Goal: Communication & Community: Answer question/provide support

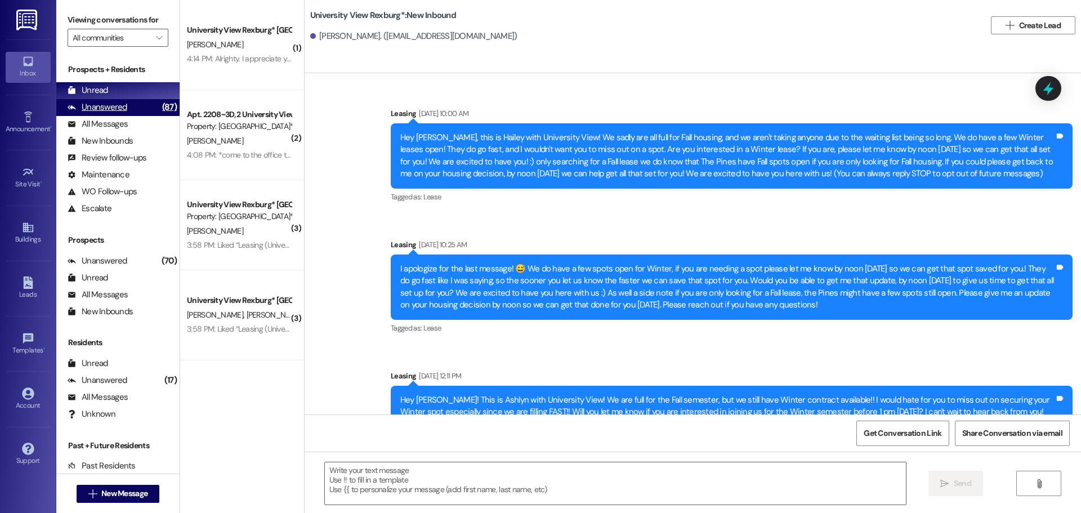
scroll to position [898, 0]
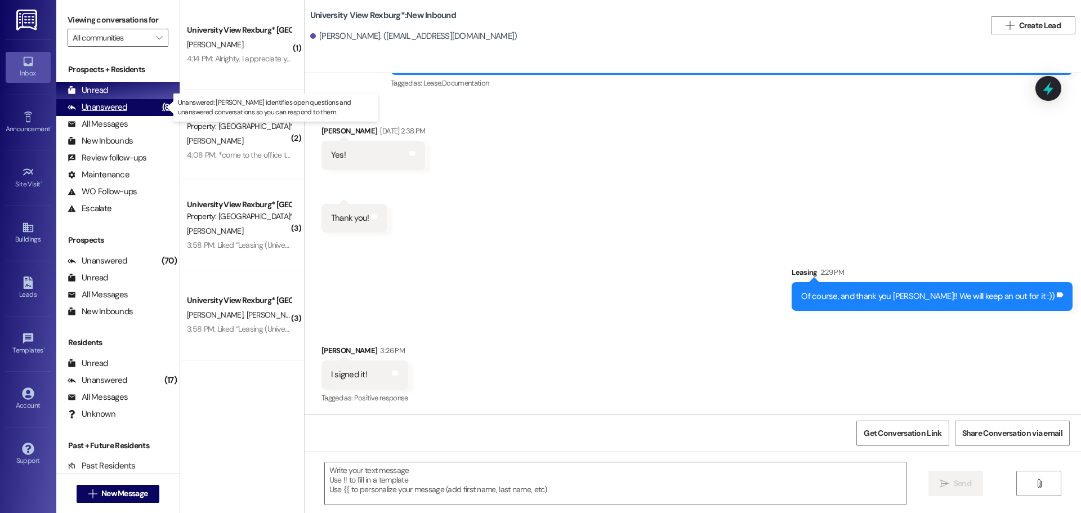
click at [124, 105] on div "Unanswered" at bounding box center [98, 107] width 60 height 12
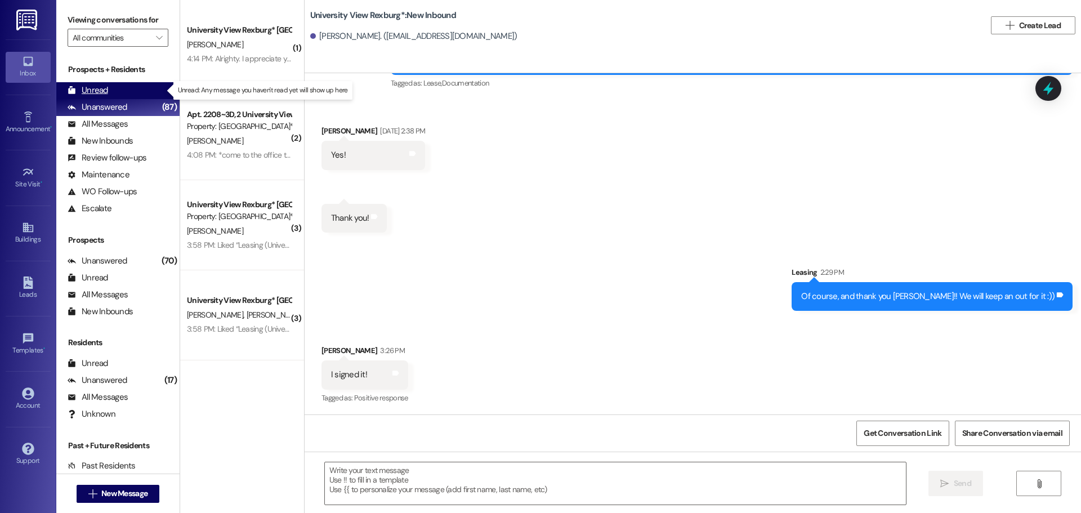
click at [110, 87] on div "Unread (0)" at bounding box center [117, 90] width 123 height 17
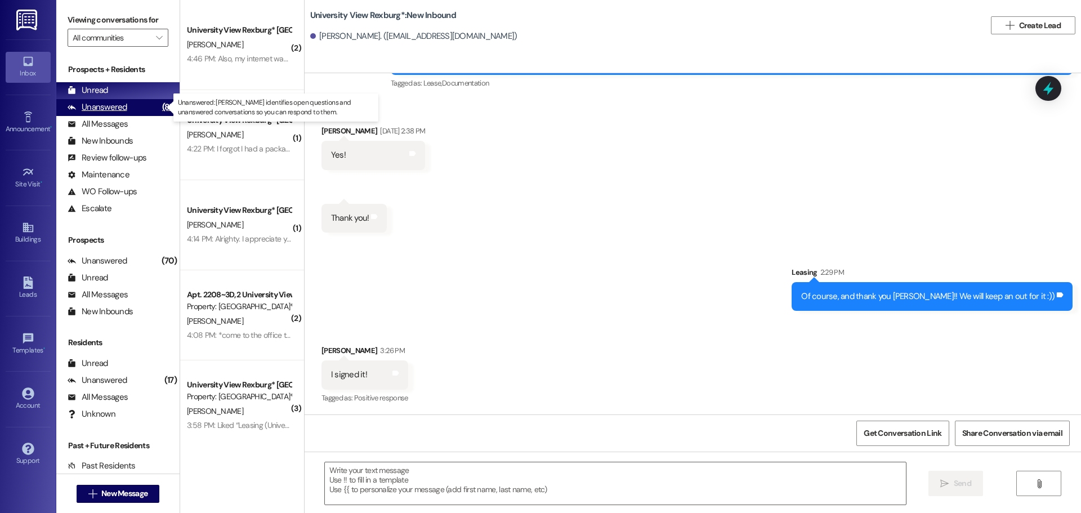
click at [85, 106] on div "Unanswered" at bounding box center [98, 107] width 60 height 12
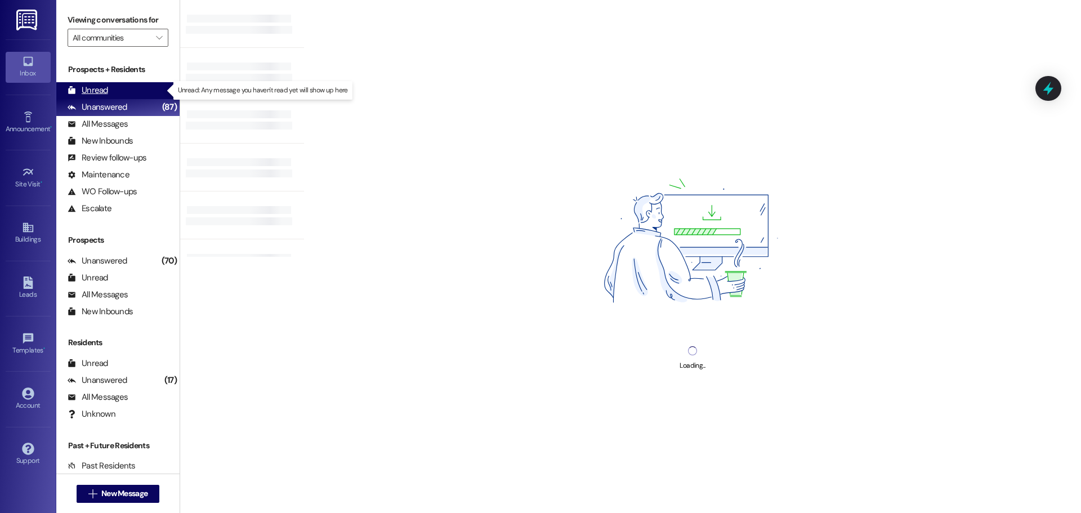
click at [85, 89] on div "Unread" at bounding box center [88, 90] width 41 height 12
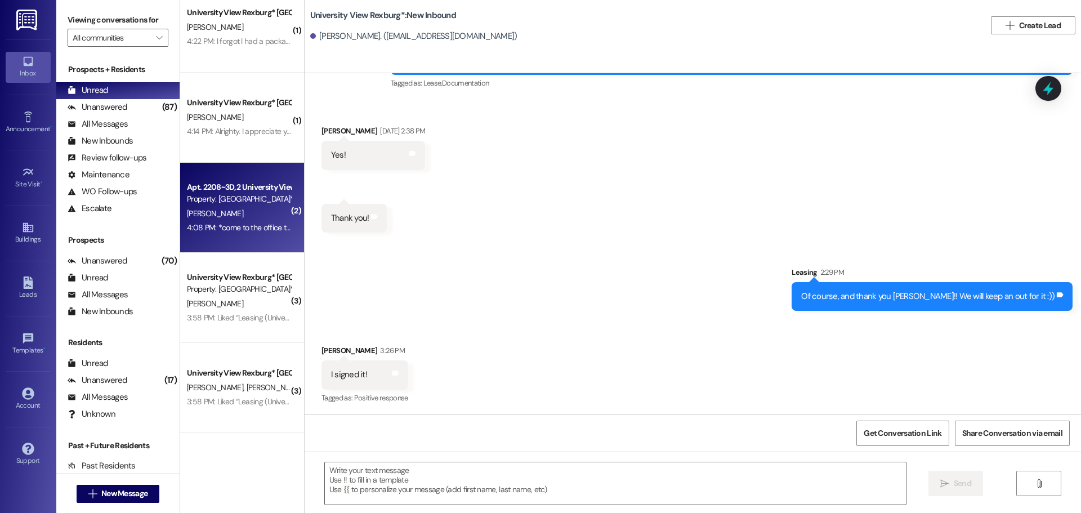
scroll to position [51, 0]
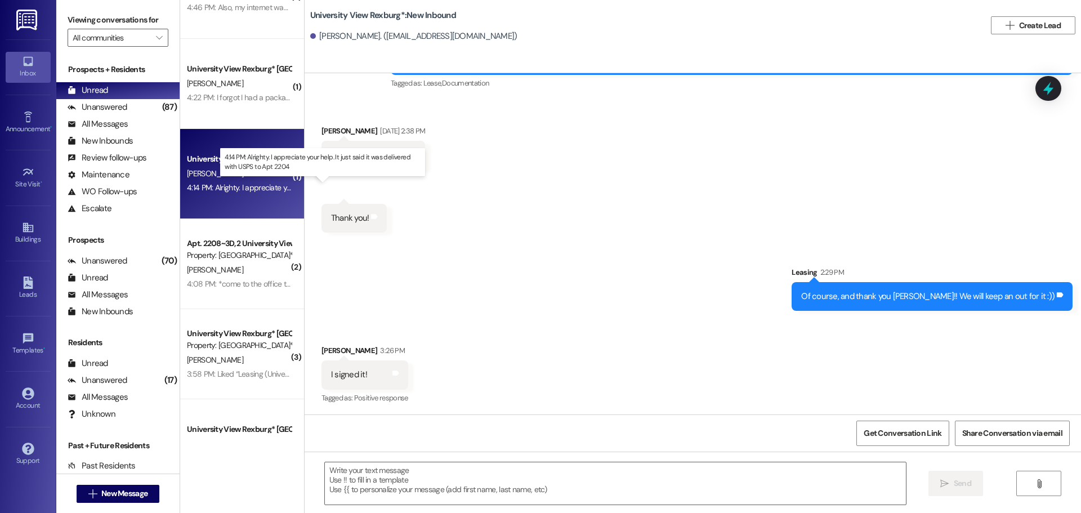
click at [225, 191] on div "4:14 PM: Alrighty. I appreciate your help. It just said it was delivered with U…" at bounding box center [332, 187] width 291 height 10
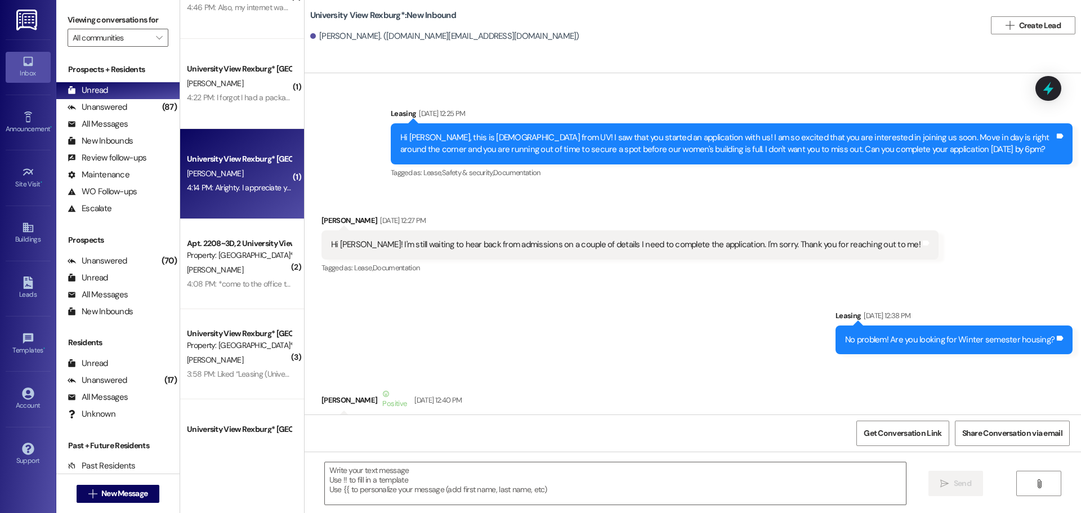
scroll to position [0, 0]
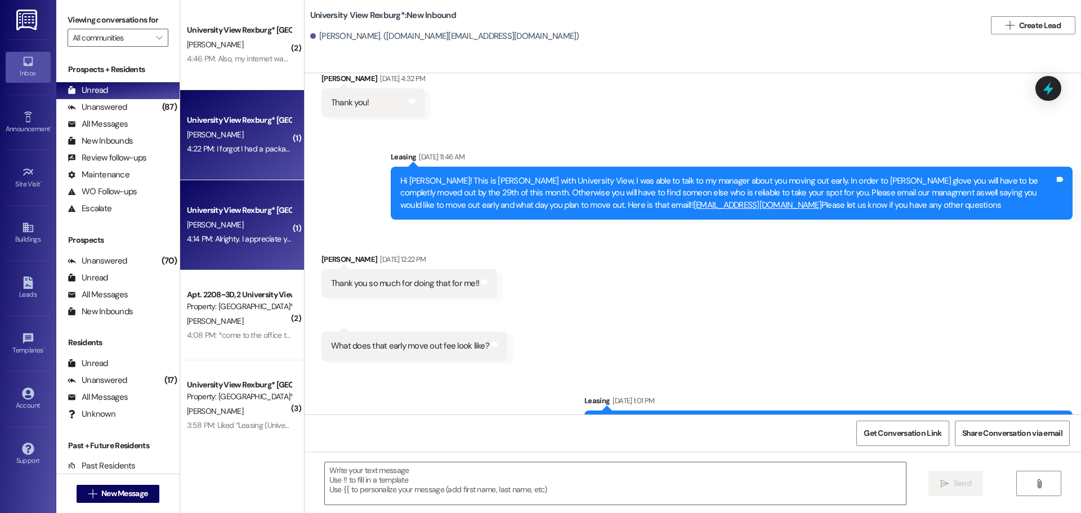
click at [211, 148] on div "4:22 PM: I forgot I had a package is it still yhere 4:22 PM: I forgot I had a p…" at bounding box center [262, 149] width 151 height 10
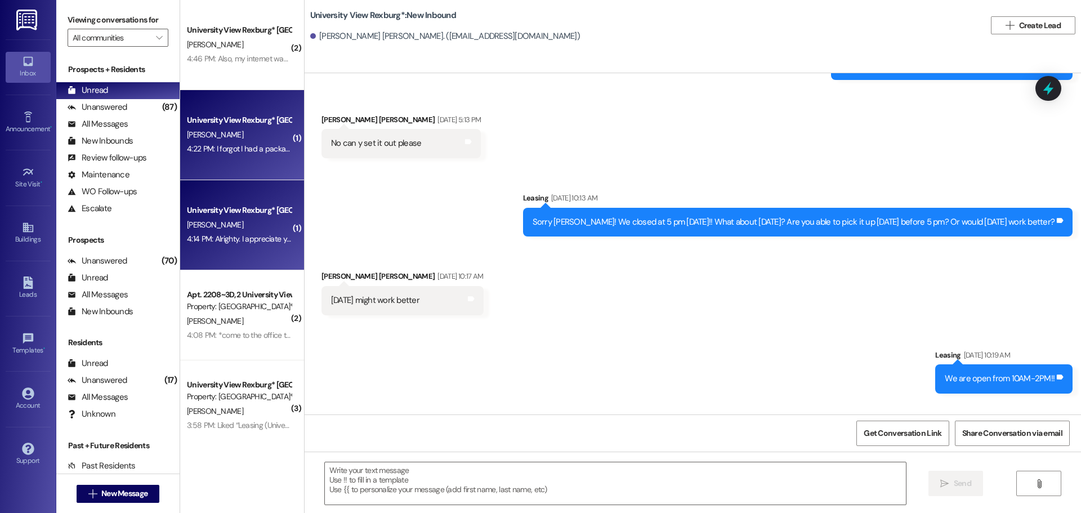
scroll to position [74106, 0]
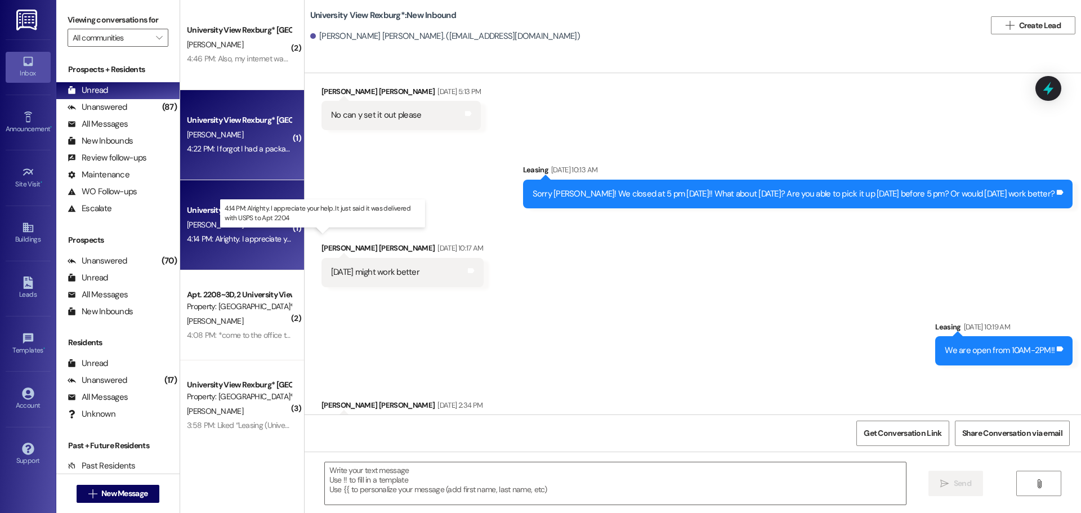
click at [208, 238] on div "4:14 PM: Alrighty. I appreciate your help. It just said it was delivered with U…" at bounding box center [332, 239] width 291 height 10
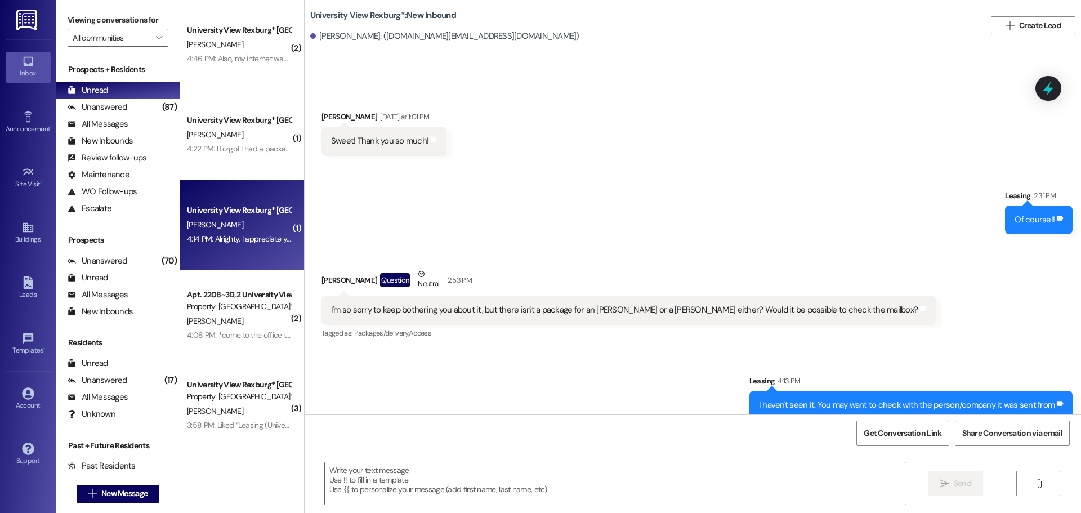
scroll to position [67117, 0]
click at [475, 482] on textarea at bounding box center [615, 483] width 581 height 42
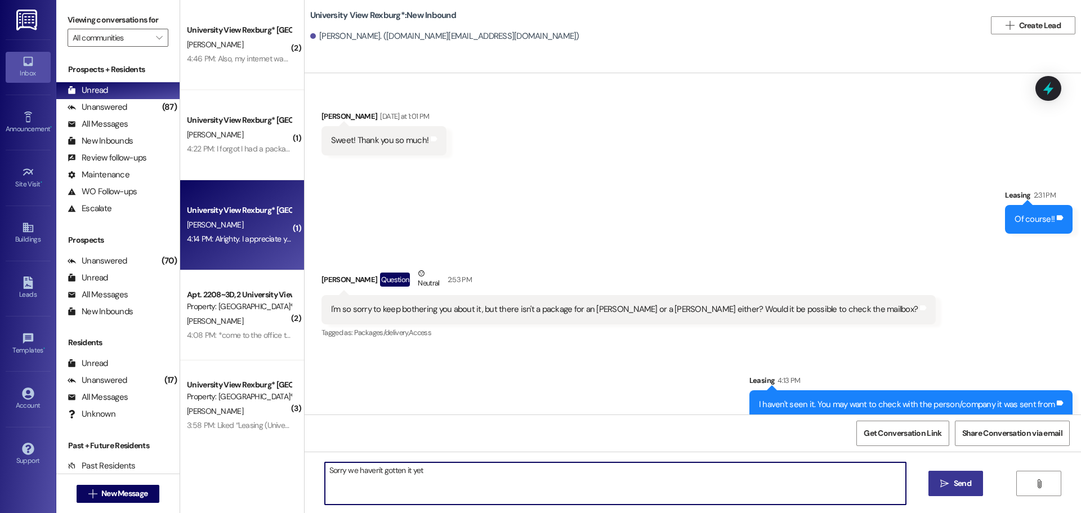
type textarea "Sorry we haven't gotten it yet"
click at [957, 490] on button " Send" at bounding box center [956, 483] width 55 height 25
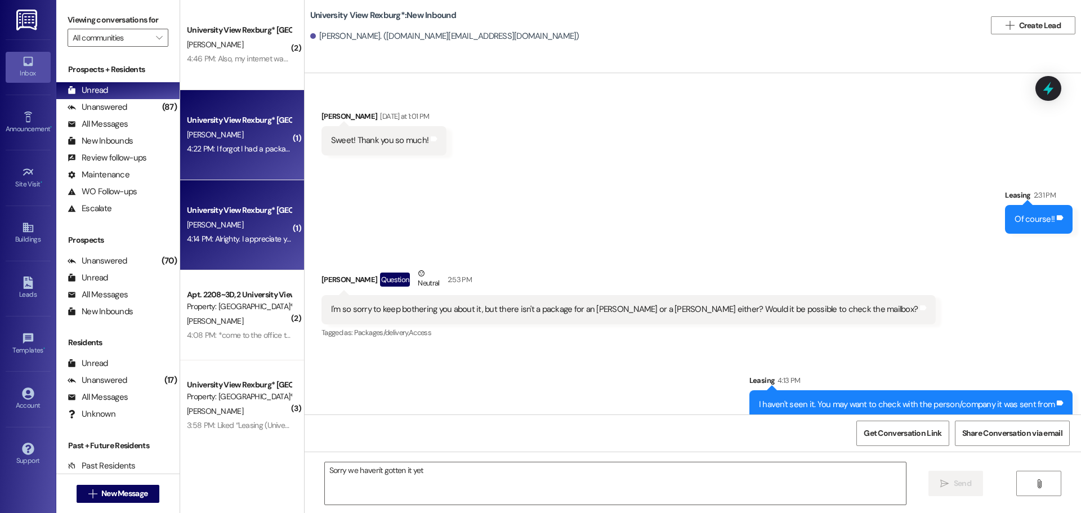
scroll to position [67117, 0]
click at [208, 146] on div "4:22 PM: I forgot I had a package is it still yhere 4:22 PM: I forgot I had a p…" at bounding box center [262, 149] width 151 height 10
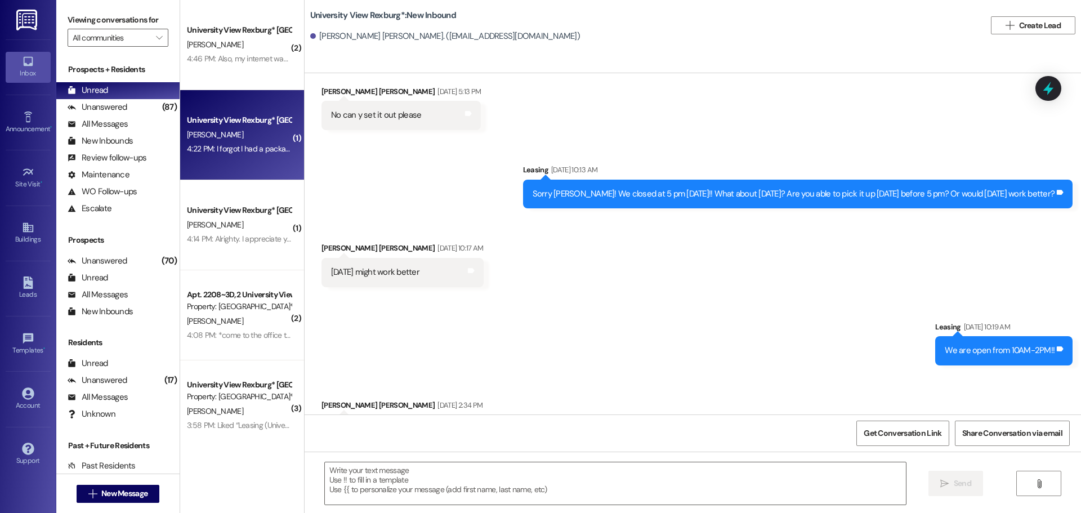
scroll to position [74107, 0]
click at [445, 478] on textarea at bounding box center [615, 483] width 581 height 42
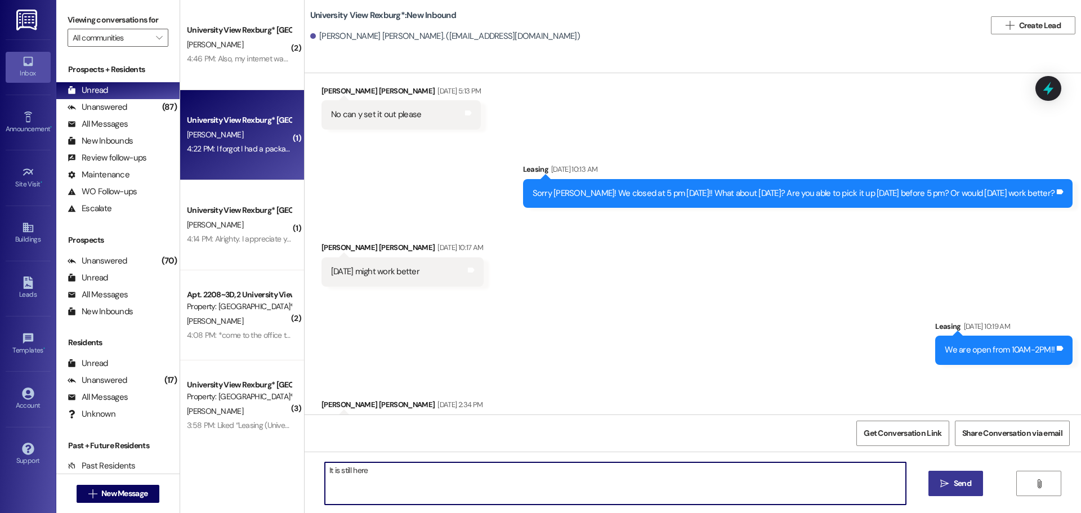
type textarea "It is still here"
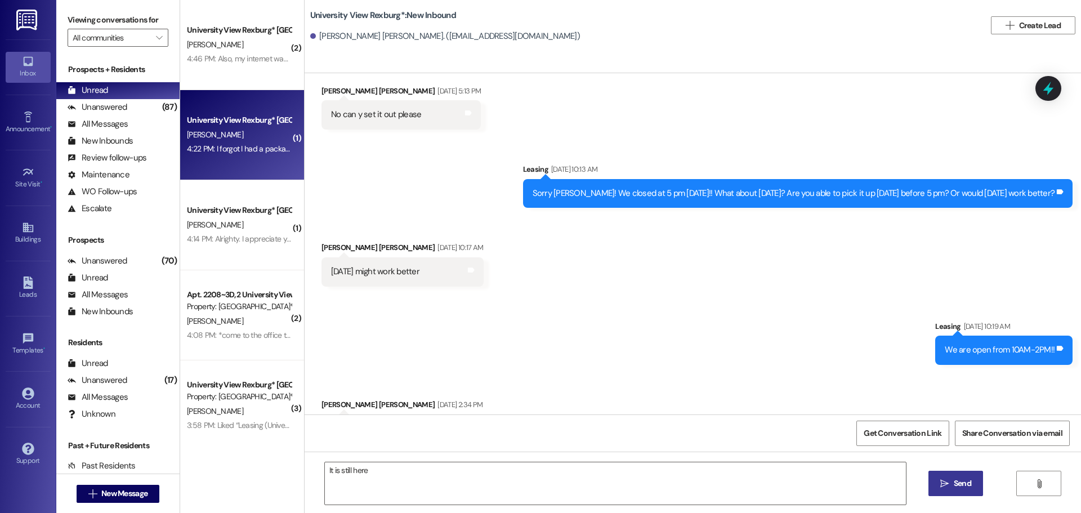
click at [952, 475] on button " Send" at bounding box center [956, 483] width 55 height 25
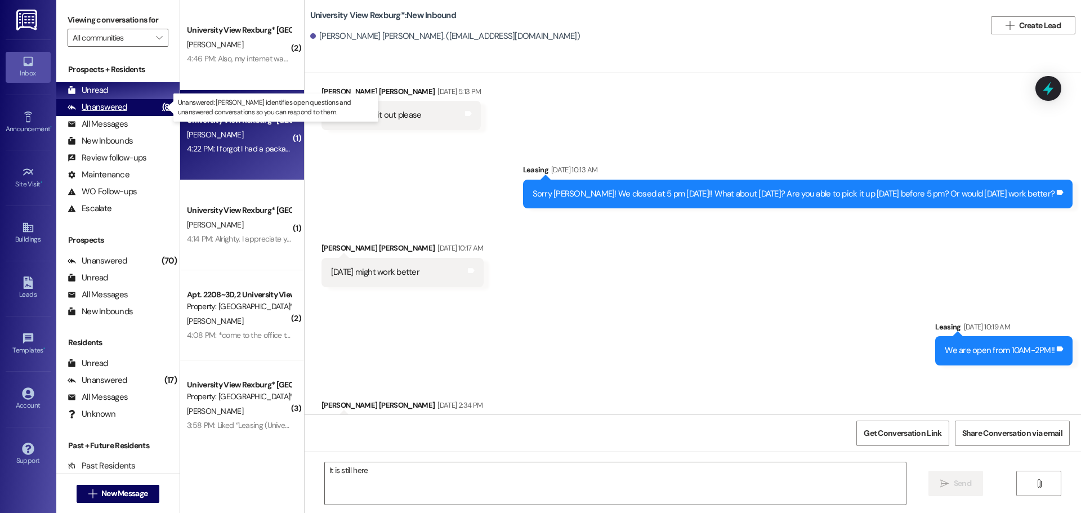
click at [93, 102] on div "Unanswered" at bounding box center [98, 107] width 60 height 12
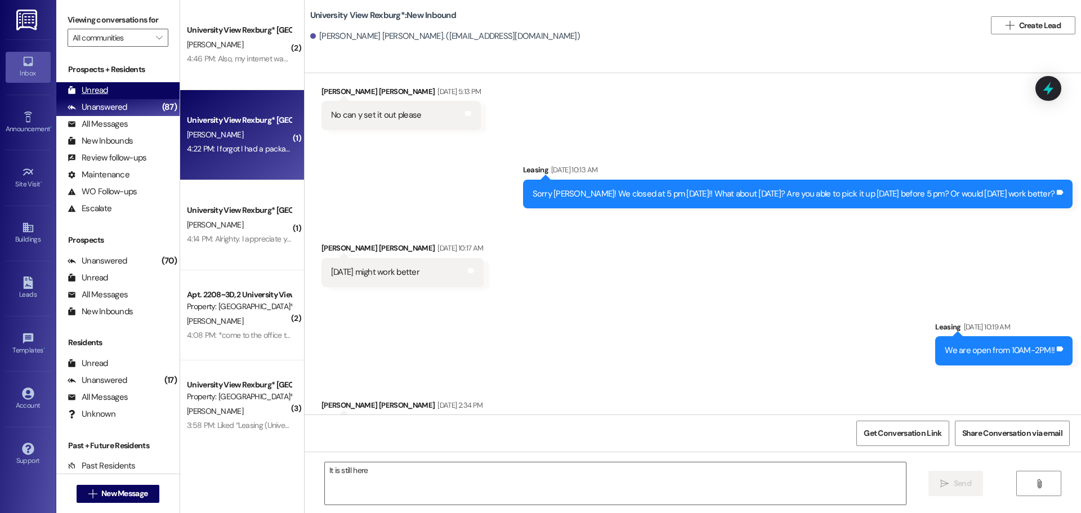
click at [93, 91] on div "Unread" at bounding box center [88, 90] width 41 height 12
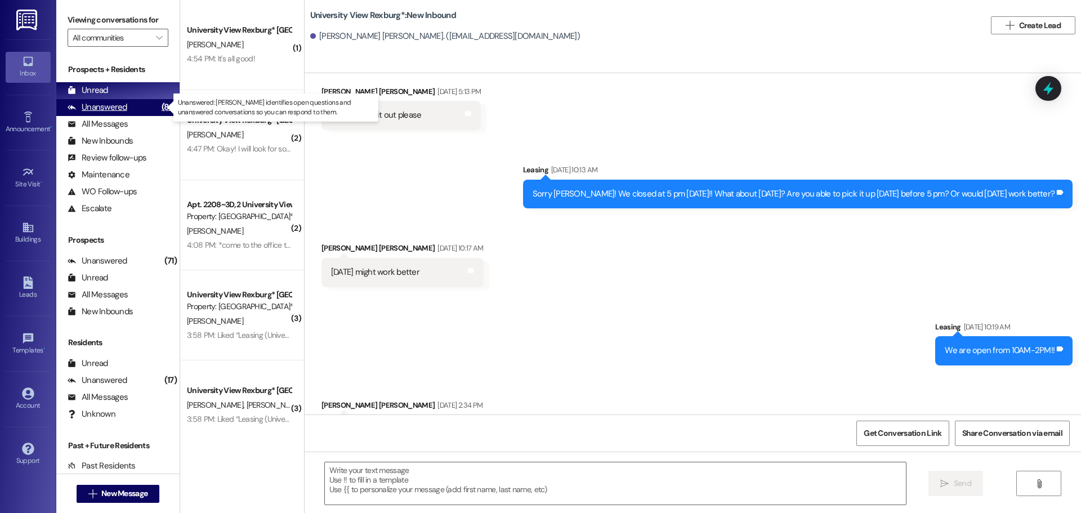
click at [126, 105] on div "Unanswered (88)" at bounding box center [117, 107] width 123 height 17
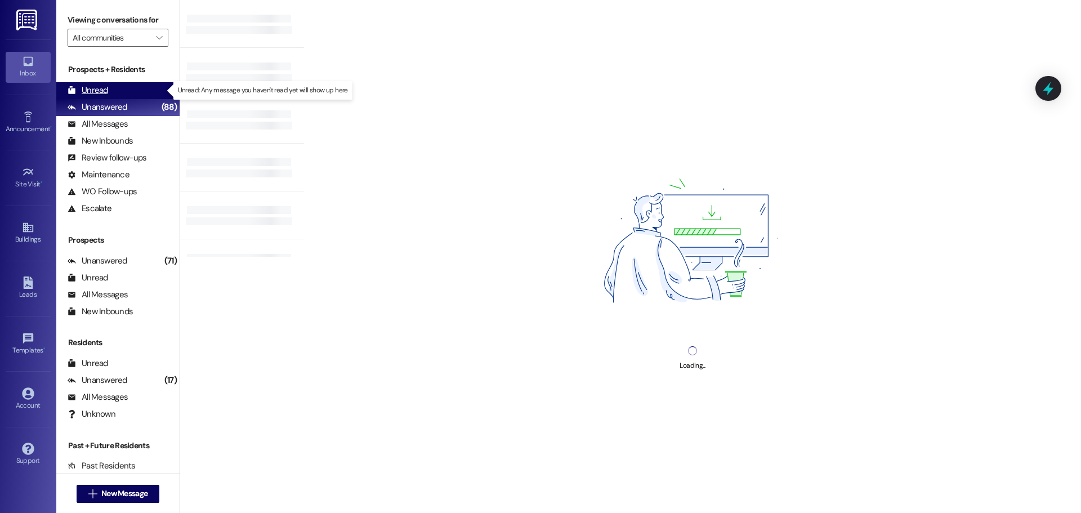
click at [118, 91] on div "Unread (0)" at bounding box center [117, 90] width 123 height 17
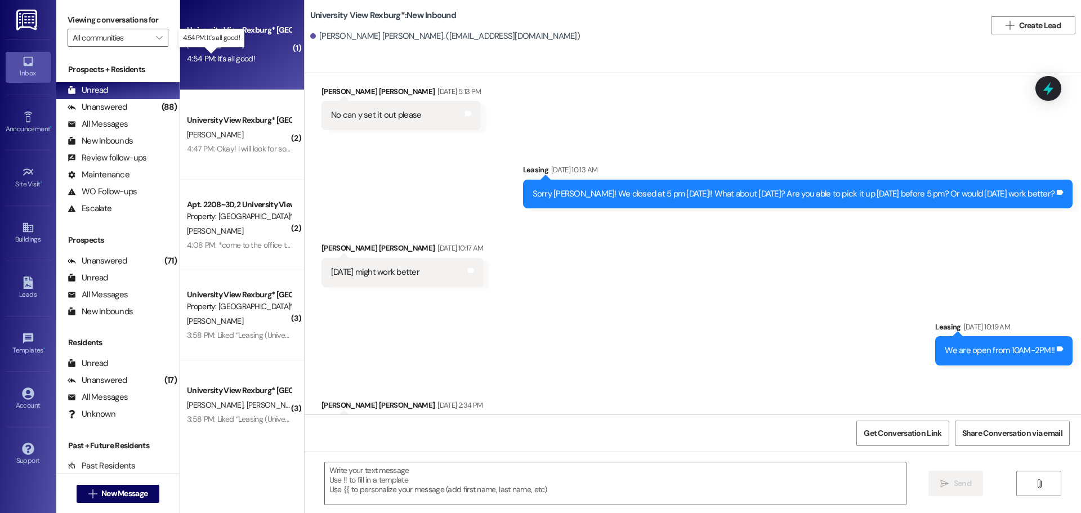
click at [222, 64] on div "4:54 PM: It's all good! 4:54 PM: It's all good!" at bounding box center [221, 58] width 68 height 10
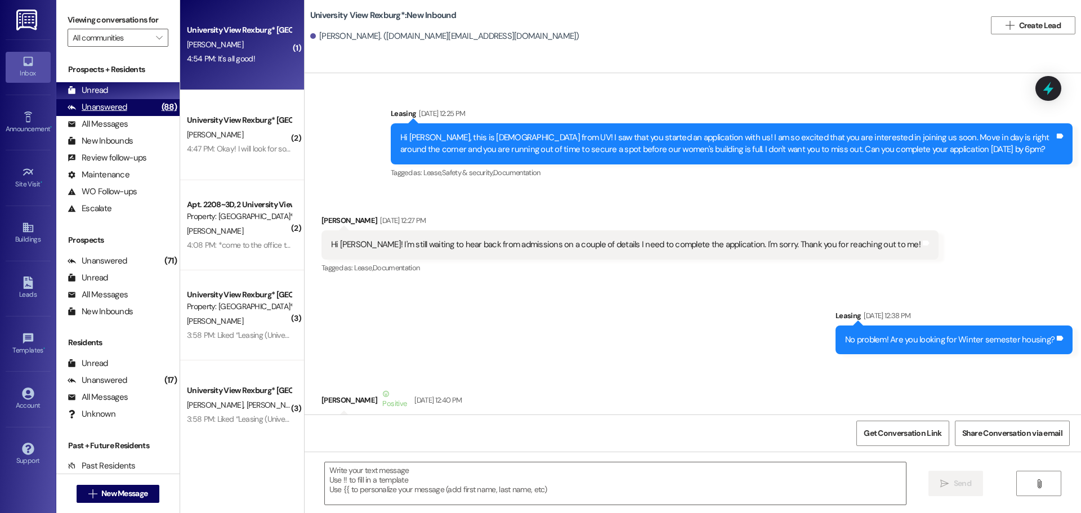
click at [97, 109] on div "Unanswered" at bounding box center [98, 107] width 60 height 12
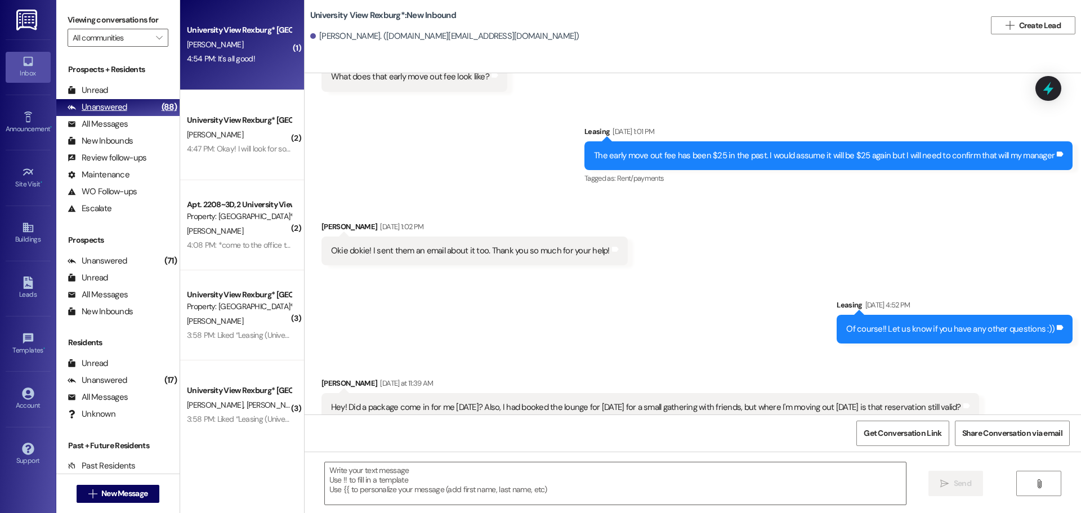
scroll to position [0, 0]
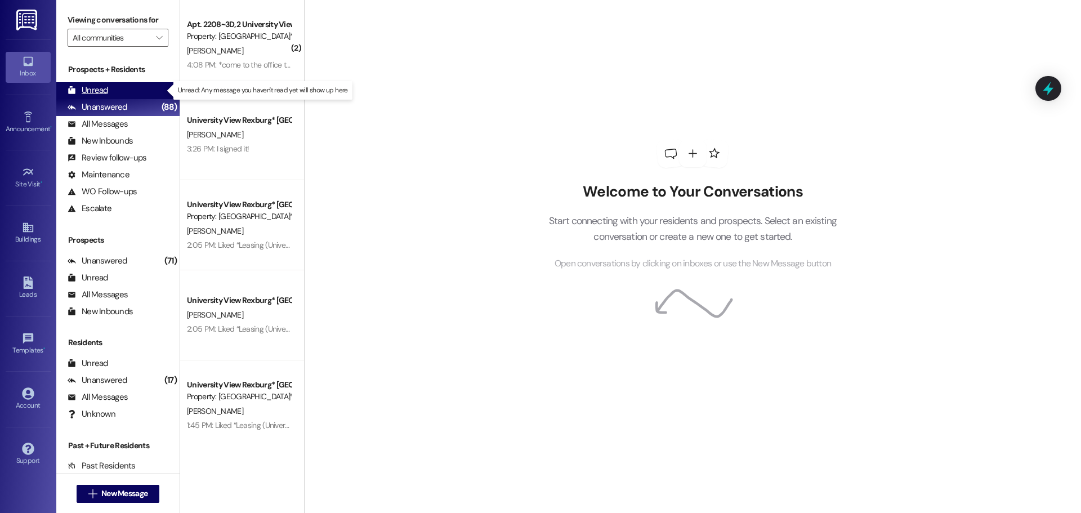
click at [107, 93] on div "Unread" at bounding box center [88, 90] width 41 height 12
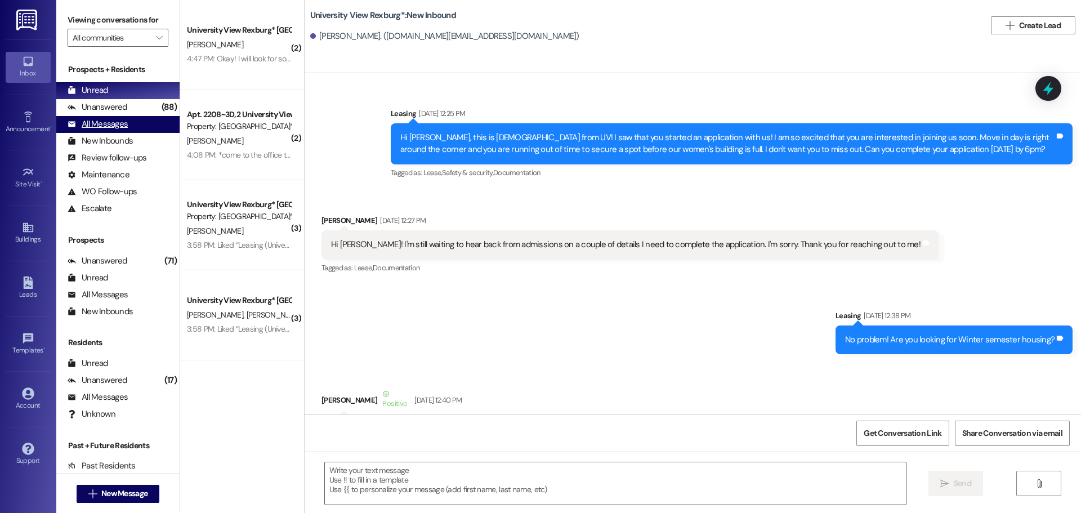
scroll to position [67290, 0]
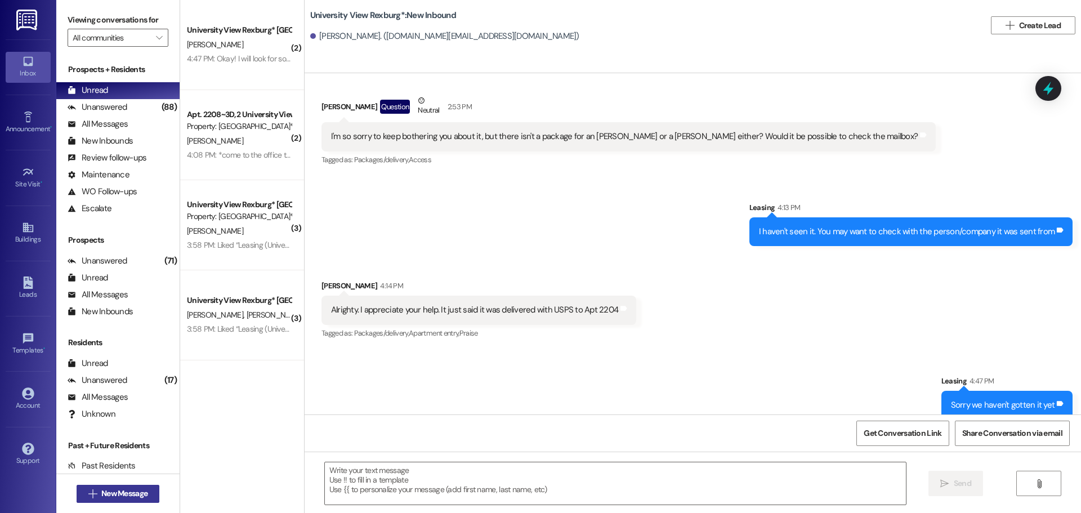
click at [88, 494] on icon "" at bounding box center [92, 493] width 8 height 9
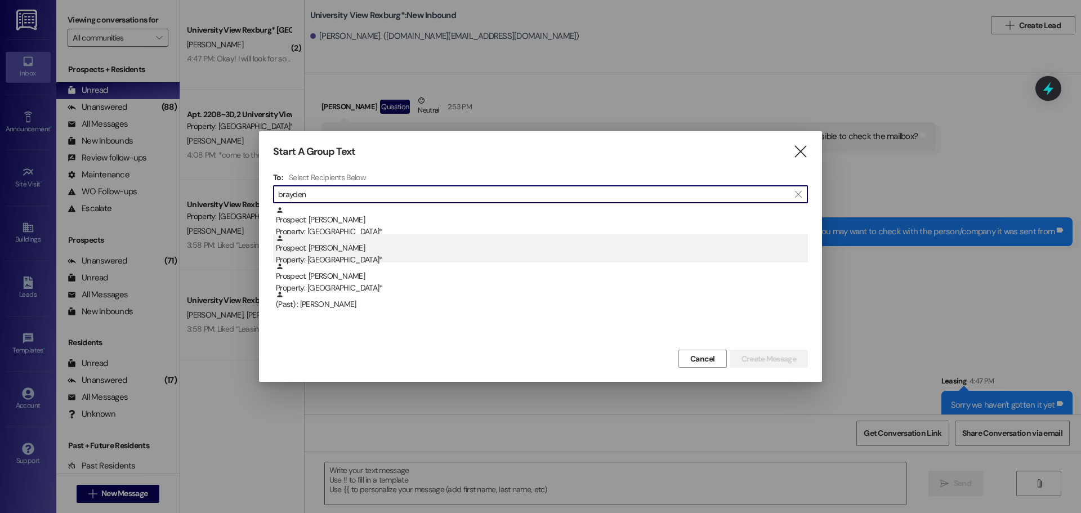
type input "brayden"
click at [560, 261] on div "Property: [GEOGRAPHIC_DATA]*" at bounding box center [542, 260] width 532 height 12
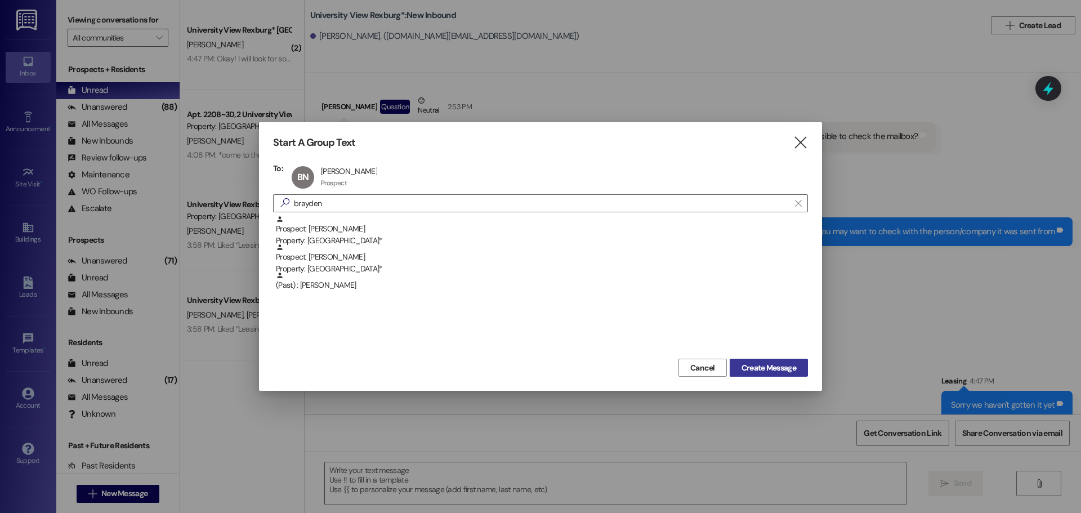
click at [777, 369] on span "Create Message" at bounding box center [769, 368] width 55 height 12
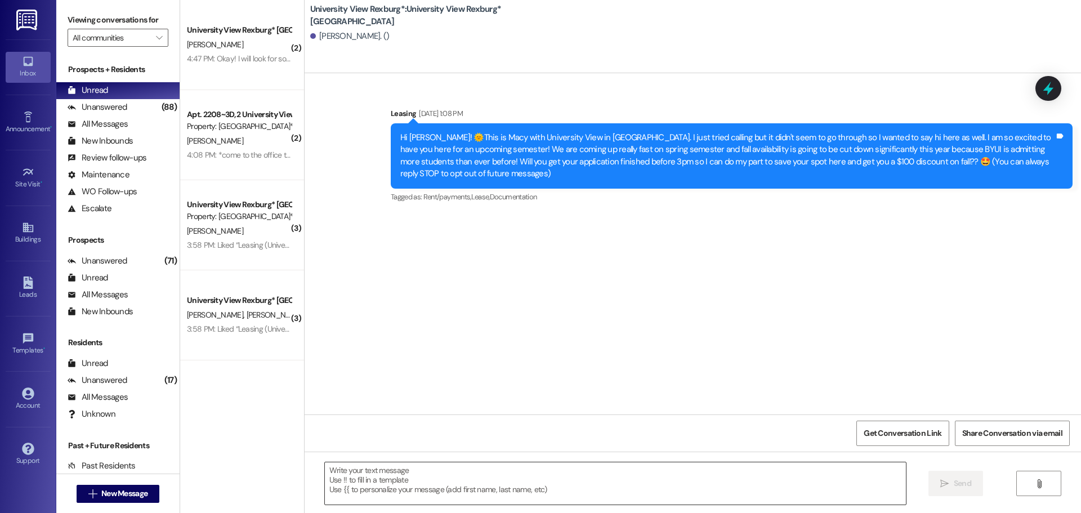
scroll to position [0, 0]
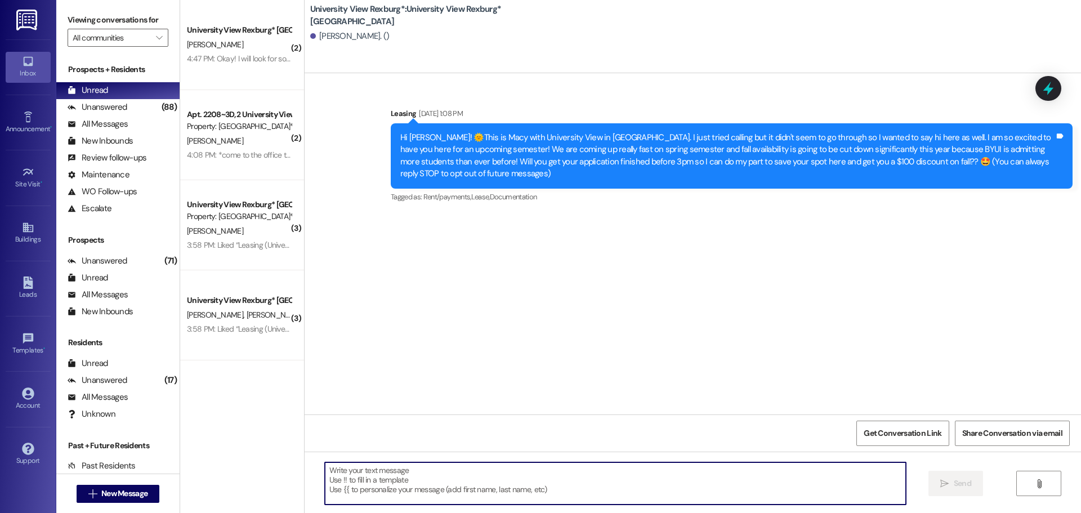
paste textarea "Hey [PERSON_NAME]! You have a payment plan document on your account that needs …"
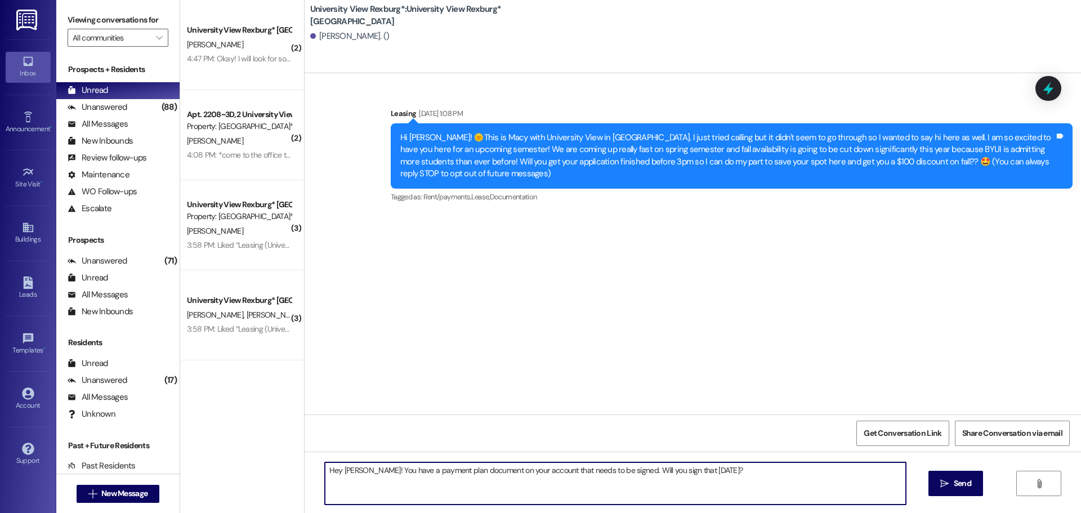
click at [355, 469] on textarea "Hey [PERSON_NAME]! You have a payment plan document on your account that needs …" at bounding box center [615, 483] width 581 height 42
drag, startPoint x: 448, startPoint y: 470, endPoint x: 403, endPoint y: 470, distance: 45.0
click at [403, 470] on textarea "Hey [PERSON_NAME]! You have a payment plan document on your account that needs …" at bounding box center [615, 483] width 581 height 42
click at [614, 469] on textarea "Hey [PERSON_NAME]! You have a concession document on your account that needs to…" at bounding box center [615, 483] width 581 height 42
drag, startPoint x: 862, startPoint y: 476, endPoint x: 306, endPoint y: 474, distance: 555.2
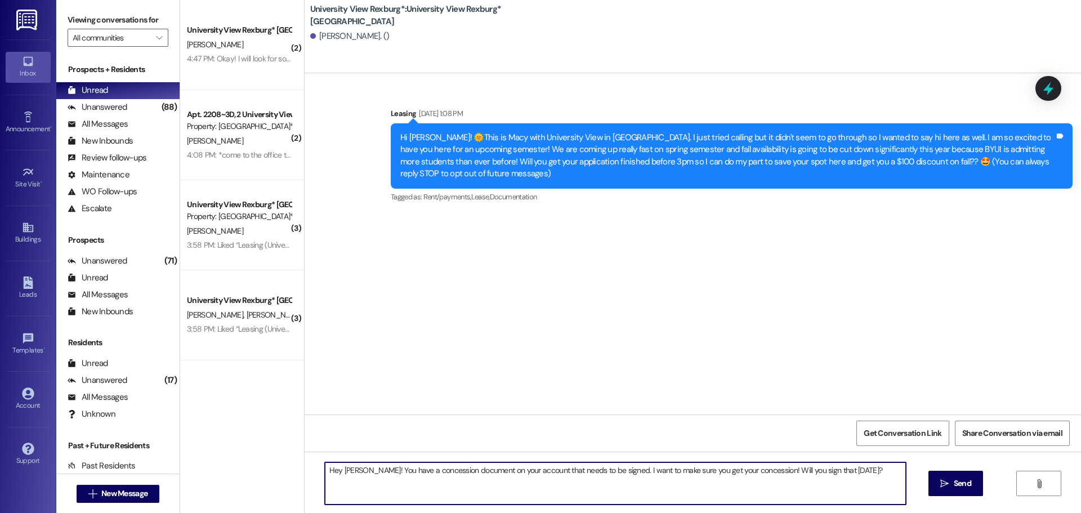
click at [306, 474] on div "Hey [PERSON_NAME]! You have a concession document on your account that needs to…" at bounding box center [693, 494] width 777 height 84
type textarea "Hey [PERSON_NAME]! You have a concession document on your account that needs to…"
click at [962, 481] on span "Send" at bounding box center [962, 484] width 17 height 12
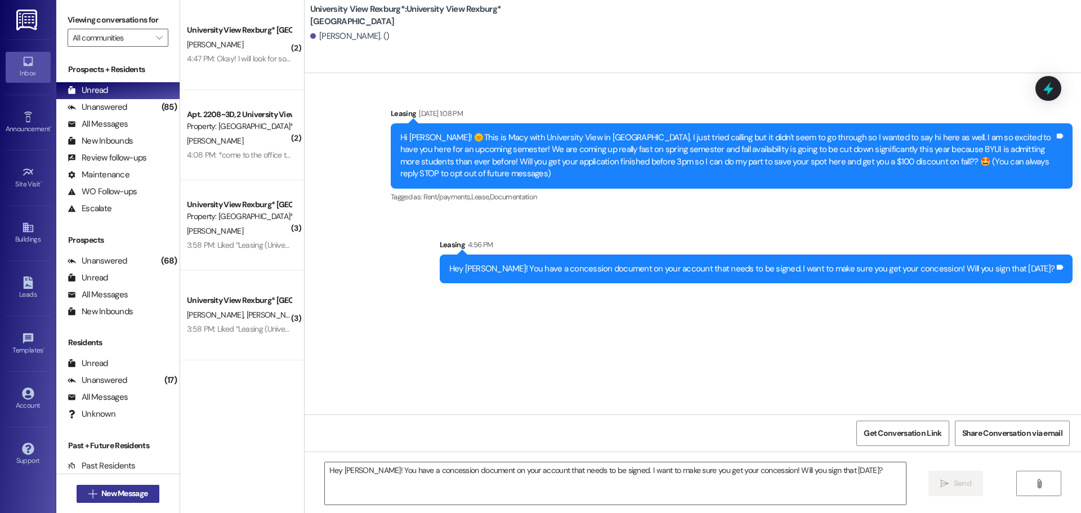
click at [114, 486] on button " New Message" at bounding box center [118, 494] width 83 height 18
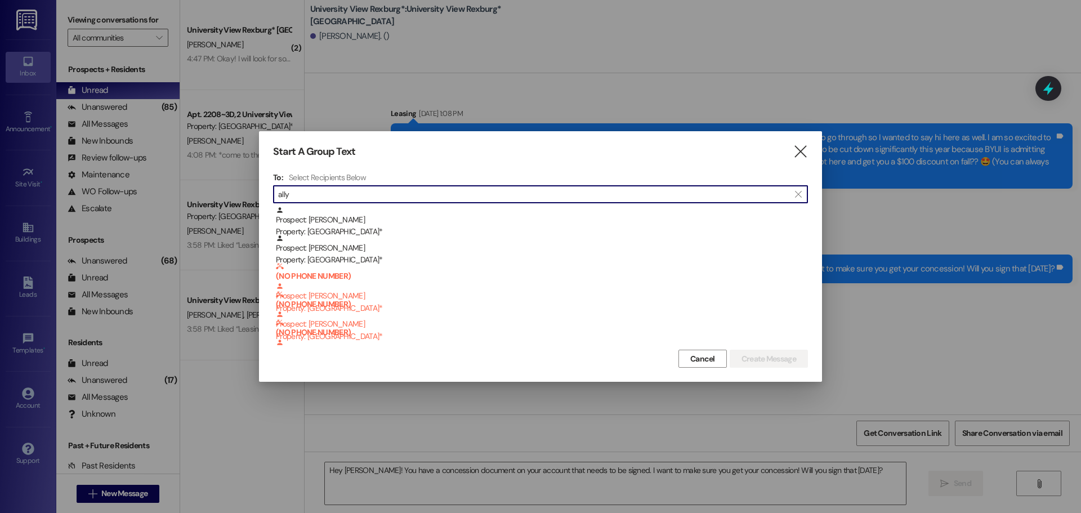
type input "ally"
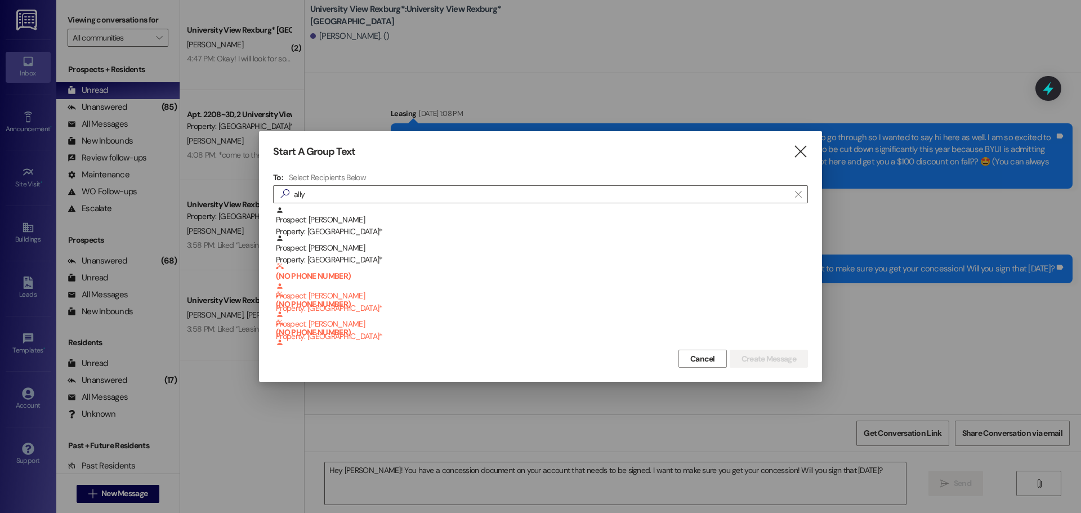
click at [327, 214] on div "Prospect: Ally [PERSON_NAME] Property: University View Rexburg*" at bounding box center [542, 222] width 532 height 32
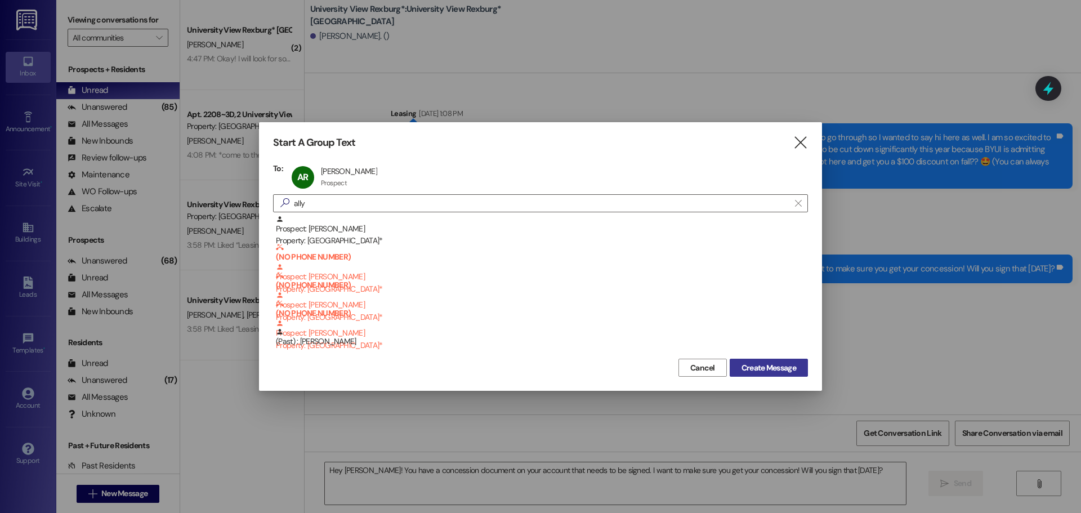
click at [762, 366] on span "Create Message" at bounding box center [769, 368] width 55 height 12
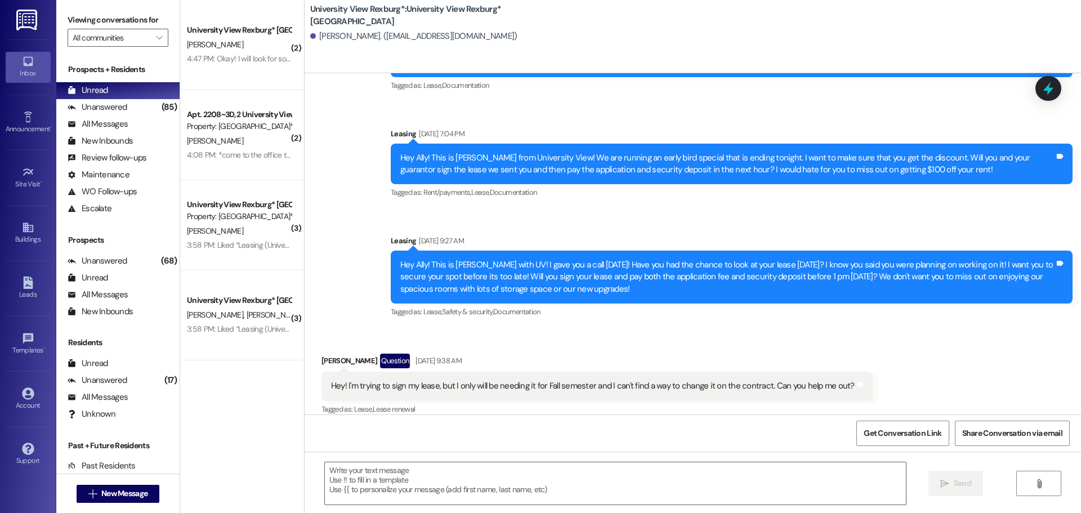
scroll to position [242, 0]
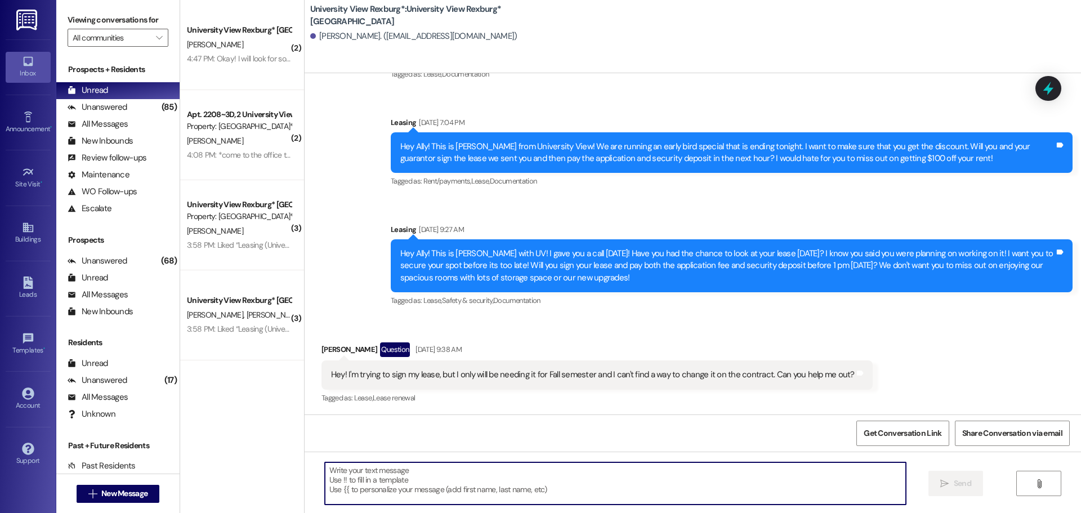
paste textarea "Hey [PERSON_NAME]! You have a concession document on your account that needs to…"
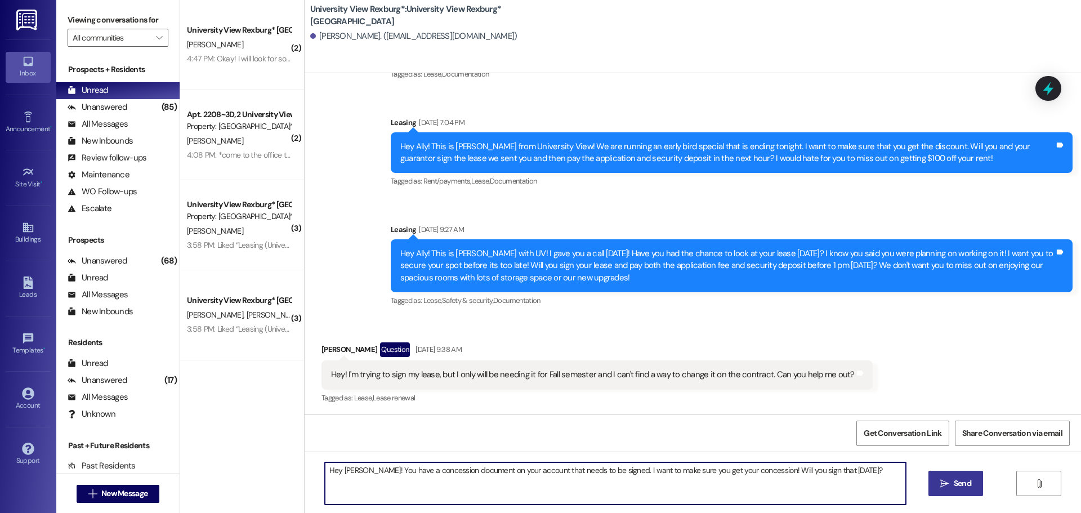
click at [363, 469] on textarea "Hey [PERSON_NAME]! You have a concession document on your account that needs to…" at bounding box center [615, 483] width 581 height 42
drag, startPoint x: 850, startPoint y: 474, endPoint x: 284, endPoint y: 486, distance: 566.1
click at [284, 486] on div "( 2 ) University View Rexburg* Prospect [PERSON_NAME] 4:47 PM: Okay! I will loo…" at bounding box center [630, 256] width 901 height 513
type textarea "Hey Ally! You have a concession document on your account that needs to be signe…"
click at [944, 489] on span " Send" at bounding box center [955, 484] width 35 height 12
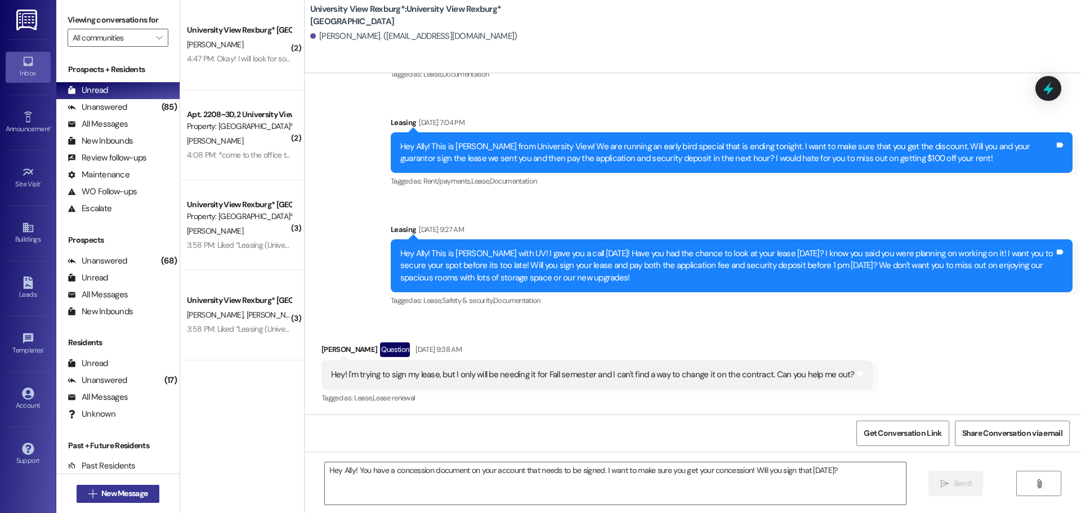
click at [139, 497] on span "New Message" at bounding box center [124, 494] width 46 height 12
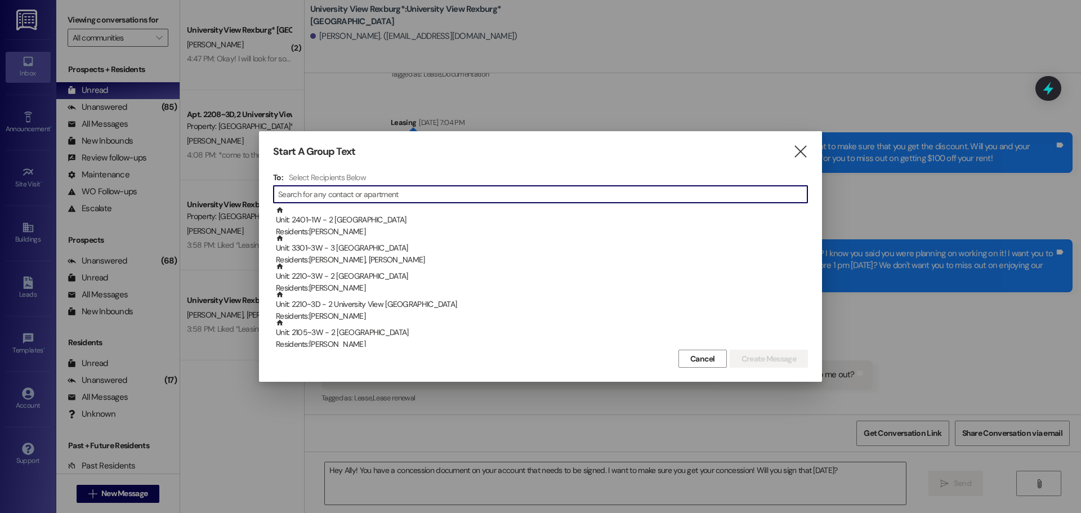
click at [378, 189] on input at bounding box center [542, 194] width 529 height 16
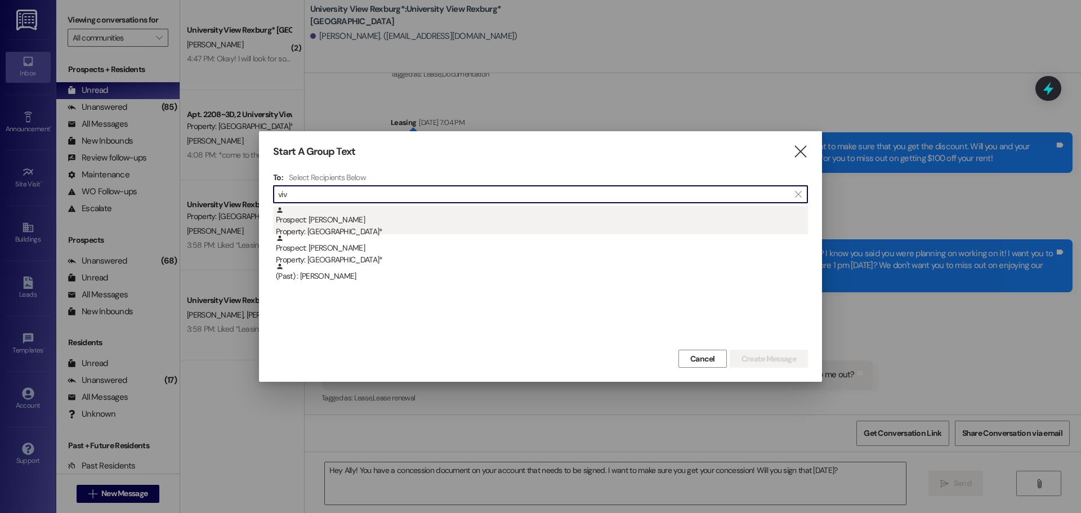
type input "viv"
click at [364, 232] on div "Property: [GEOGRAPHIC_DATA]*" at bounding box center [542, 232] width 532 height 12
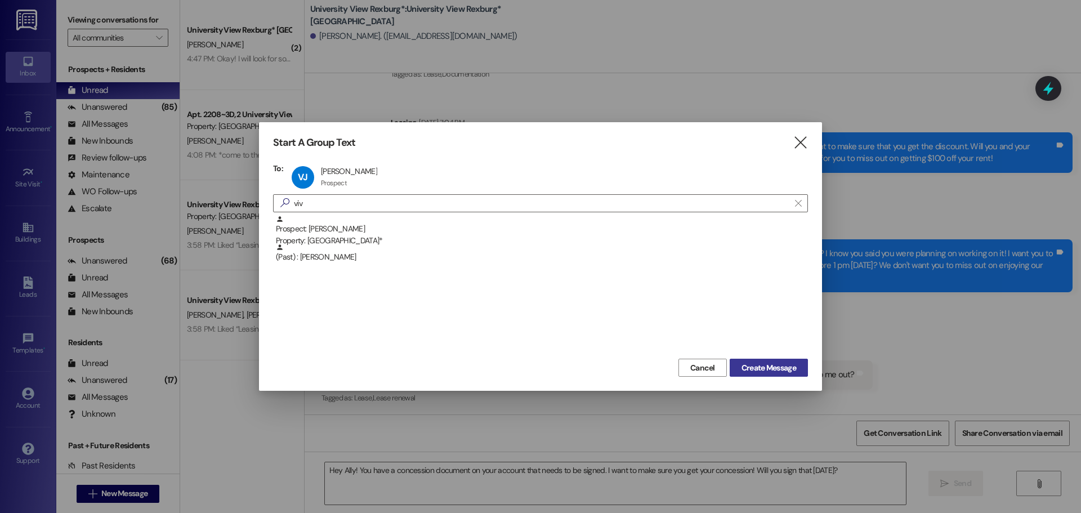
click at [771, 369] on span "Create Message" at bounding box center [769, 368] width 55 height 12
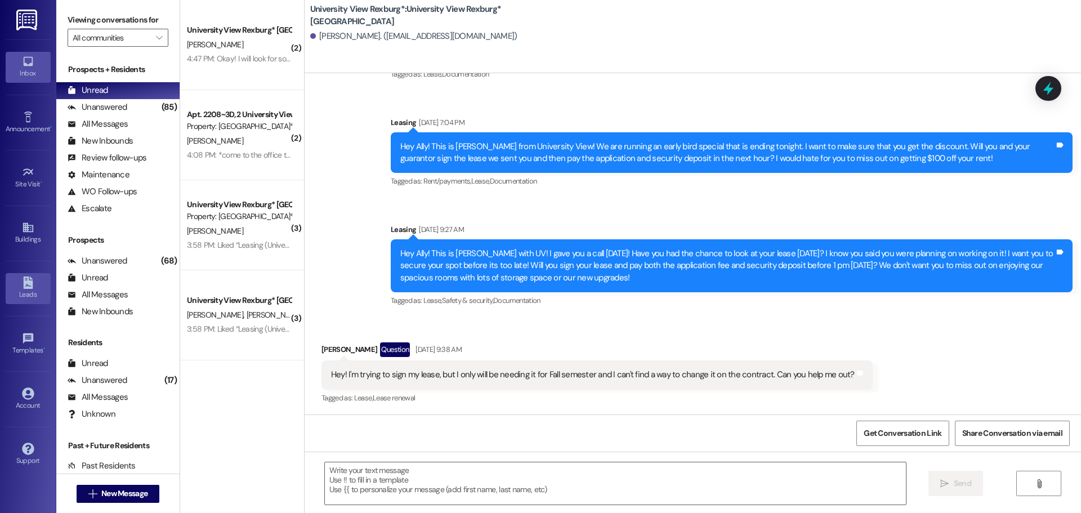
scroll to position [0, 0]
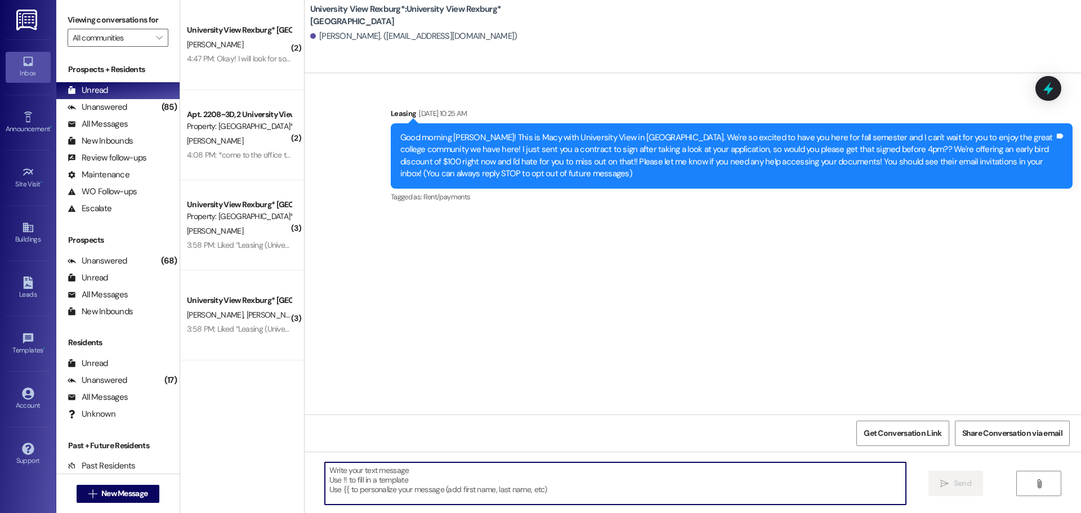
paste textarea "Hey Ally! You have a concession document on your account that needs to be signe…"
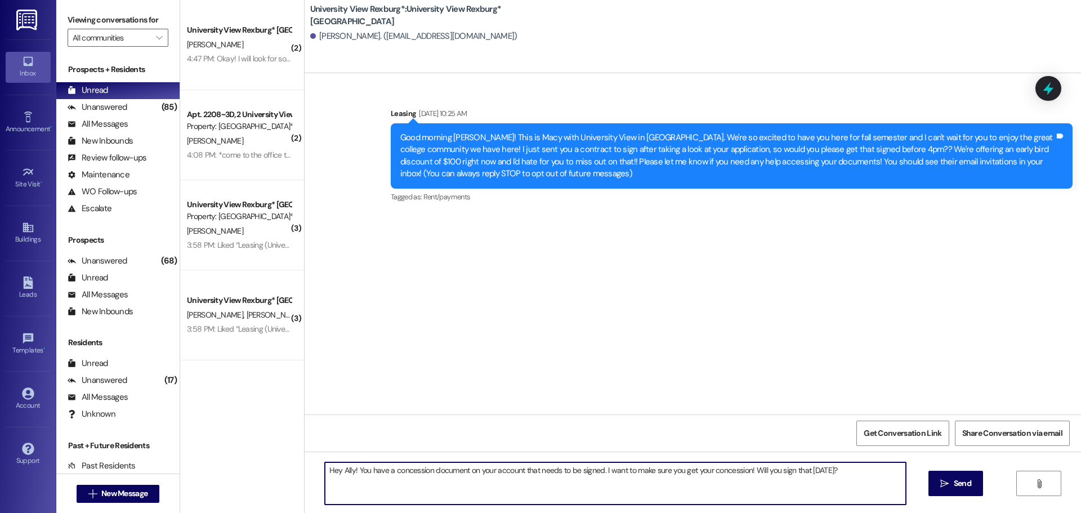
click at [346, 468] on textarea "Hey Ally! You have a concession document on your account that needs to be signe…" at bounding box center [615, 483] width 581 height 42
drag, startPoint x: 856, startPoint y: 468, endPoint x: 255, endPoint y: 462, distance: 600.9
click at [255, 462] on div "( 2 ) University View Rexburg* Prospect [PERSON_NAME] 4:47 PM: Okay! I will loo…" at bounding box center [630, 256] width 901 height 513
type textarea "Hey [PERSON_NAME]! You have a concession document on your account that needs to…"
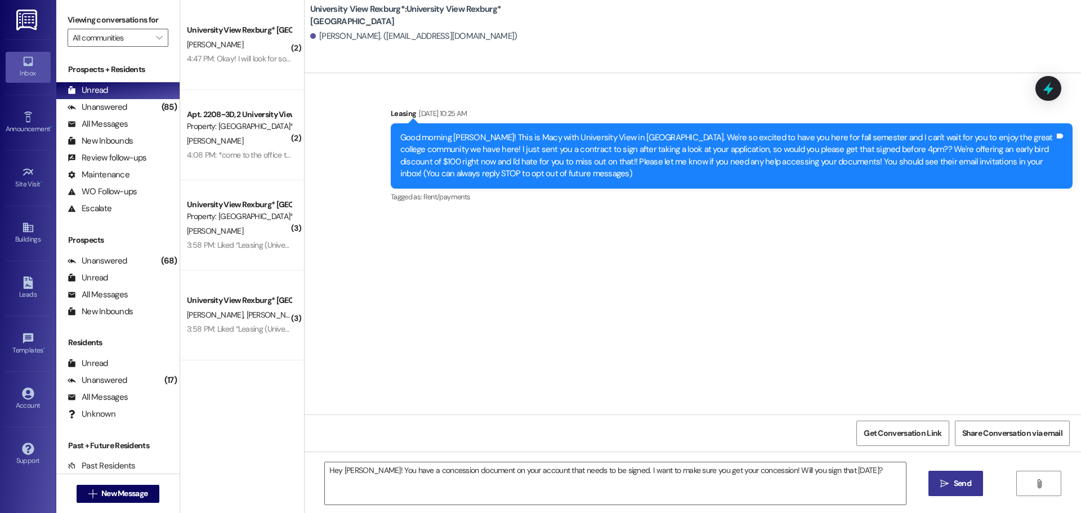
click at [968, 487] on span "Send" at bounding box center [962, 484] width 17 height 12
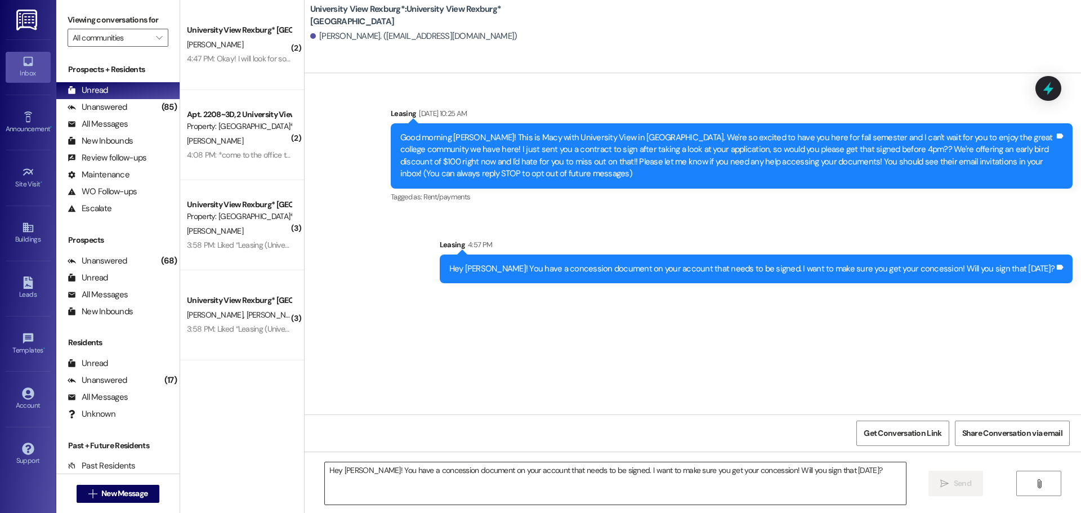
click at [414, 480] on textarea "Hey [PERSON_NAME]! You have a concession document on your account that needs to…" at bounding box center [615, 483] width 581 height 42
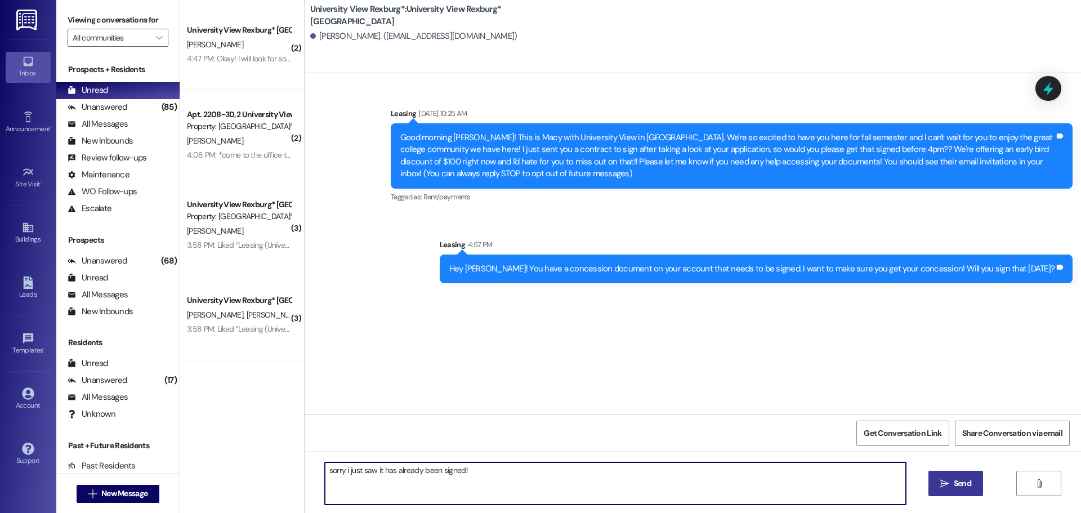
click at [342, 470] on textarea "sorry i just saw it has already been signed!" at bounding box center [615, 483] width 581 height 42
type textarea "Sorry I just saw it has already been signed!"
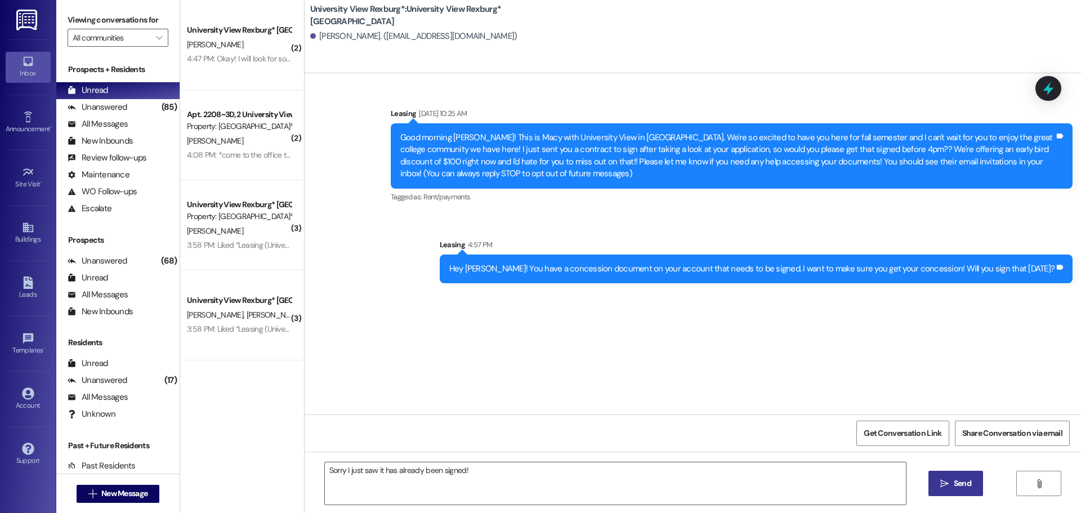
click at [956, 480] on span "Send" at bounding box center [962, 484] width 17 height 12
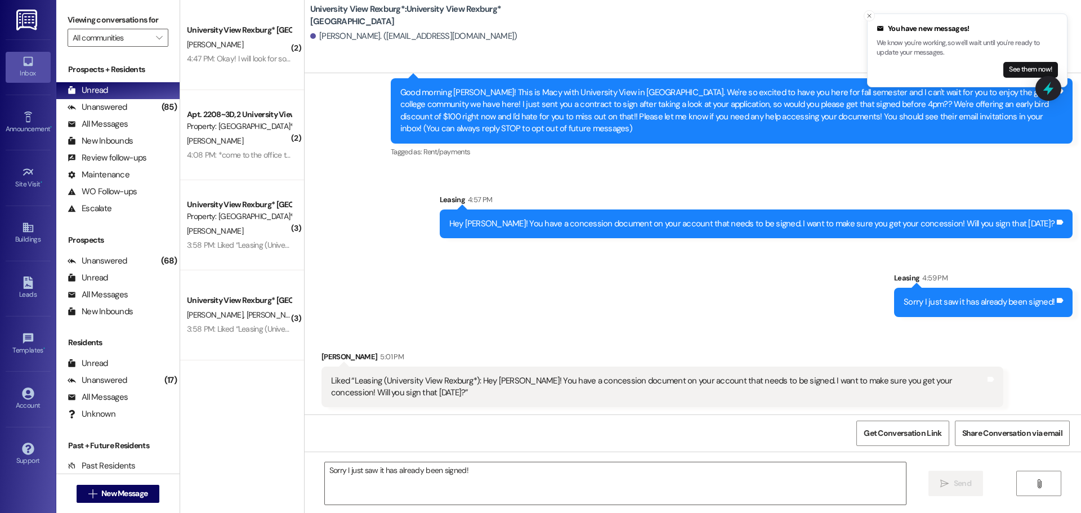
scroll to position [46, 0]
